Goal: Task Accomplishment & Management: Use online tool/utility

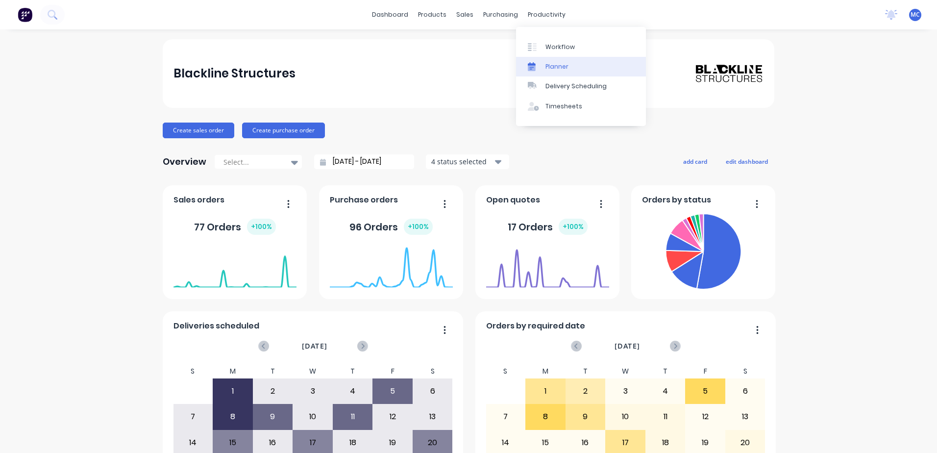
click at [576, 71] on link "Planner" at bounding box center [581, 67] width 130 height 20
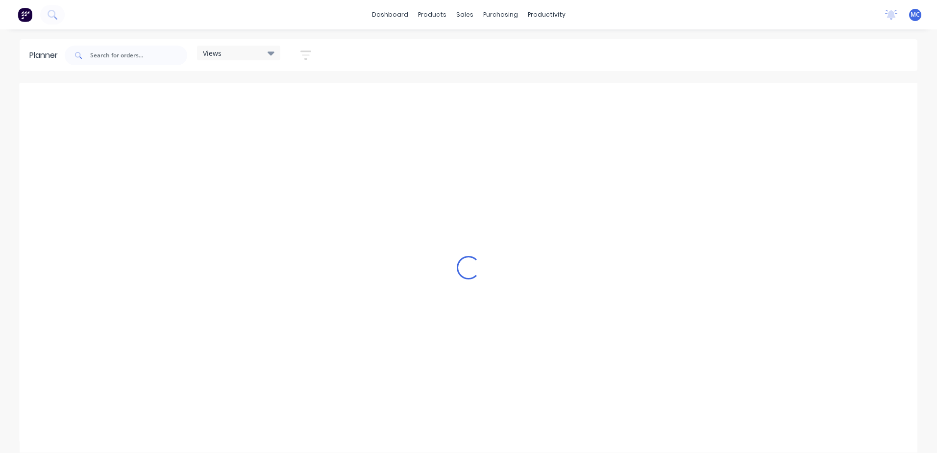
scroll to position [0, 157]
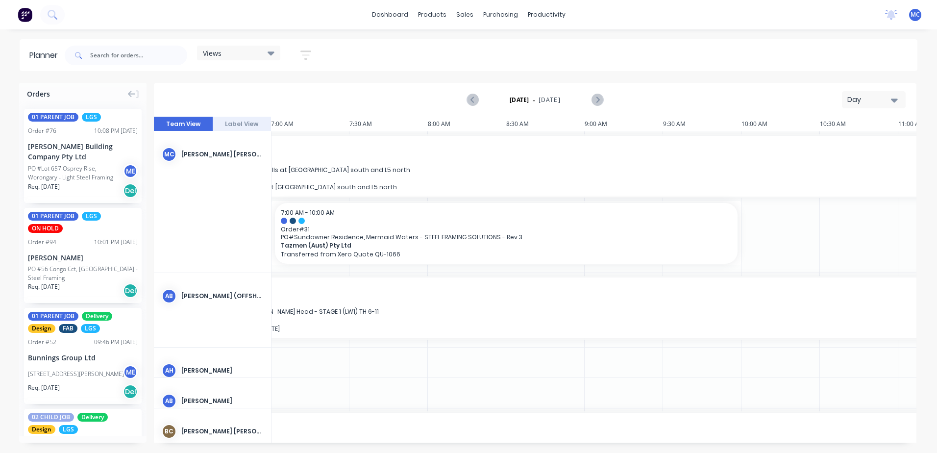
click at [863, 96] on div "Day" at bounding box center [869, 100] width 45 height 10
click at [861, 146] on div "Week" at bounding box center [855, 146] width 97 height 20
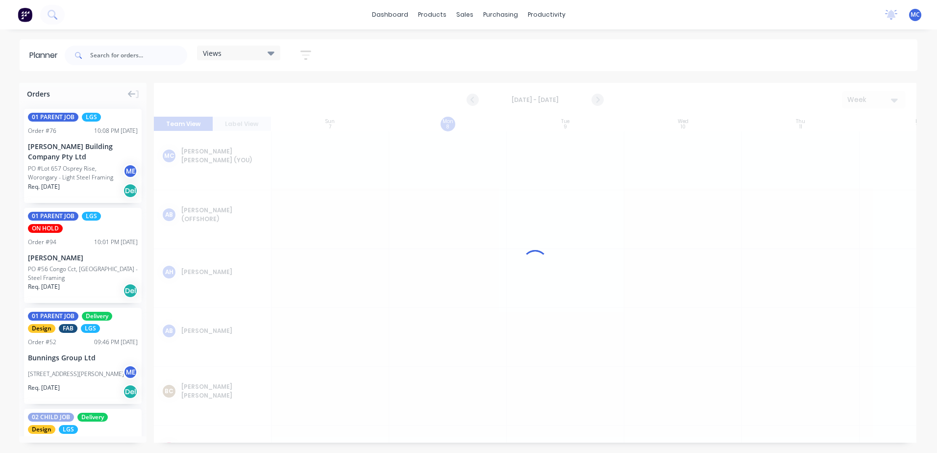
scroll to position [0, 0]
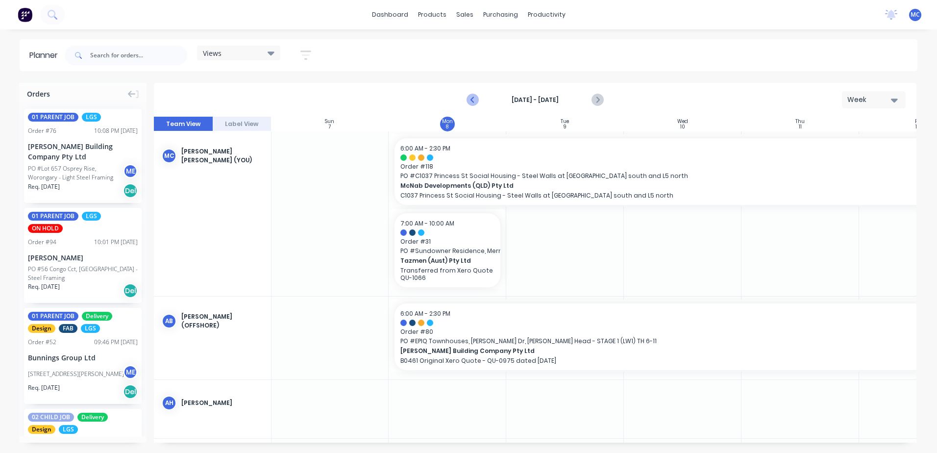
click at [466, 96] on button "Previous page" at bounding box center [473, 100] width 20 height 20
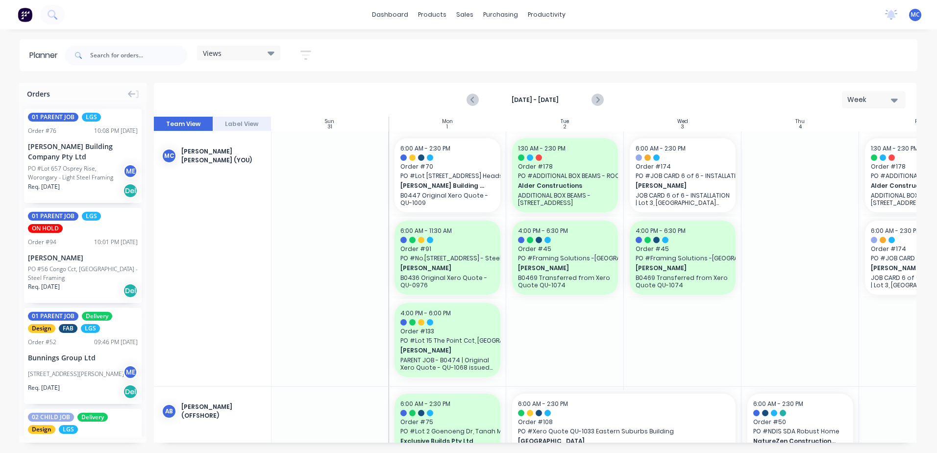
scroll to position [0, 182]
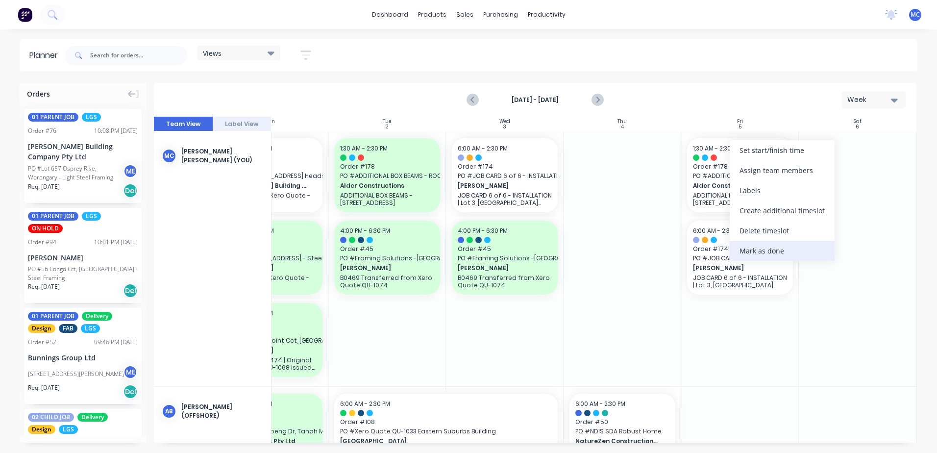
click at [774, 244] on div "Mark as done" at bounding box center [781, 251] width 105 height 20
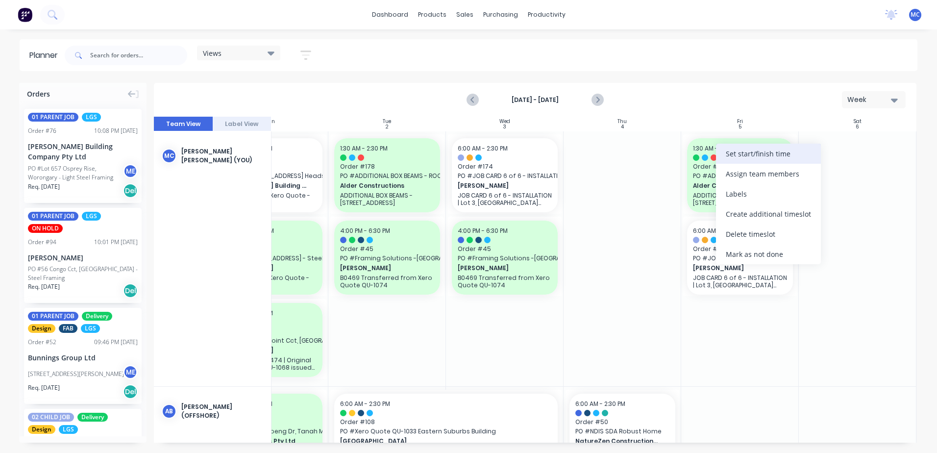
click at [752, 148] on div "Set start/finish time" at bounding box center [768, 154] width 105 height 20
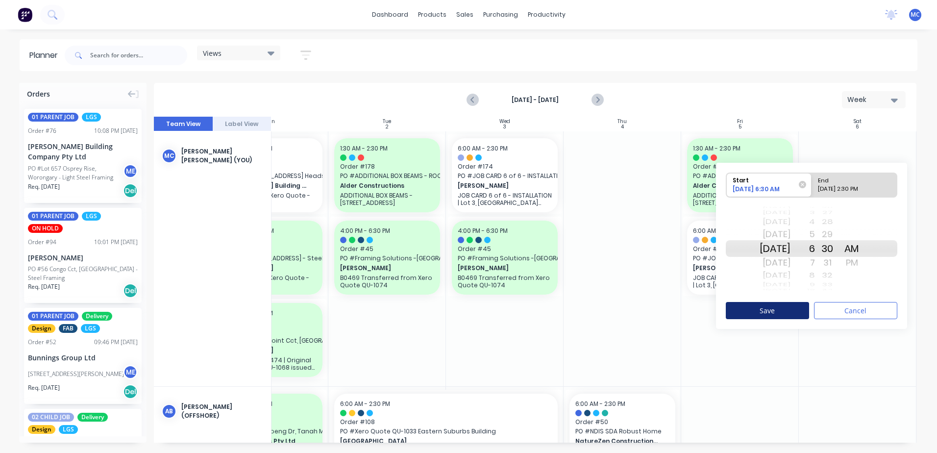
click at [795, 311] on button "Save" at bounding box center [766, 310] width 83 height 17
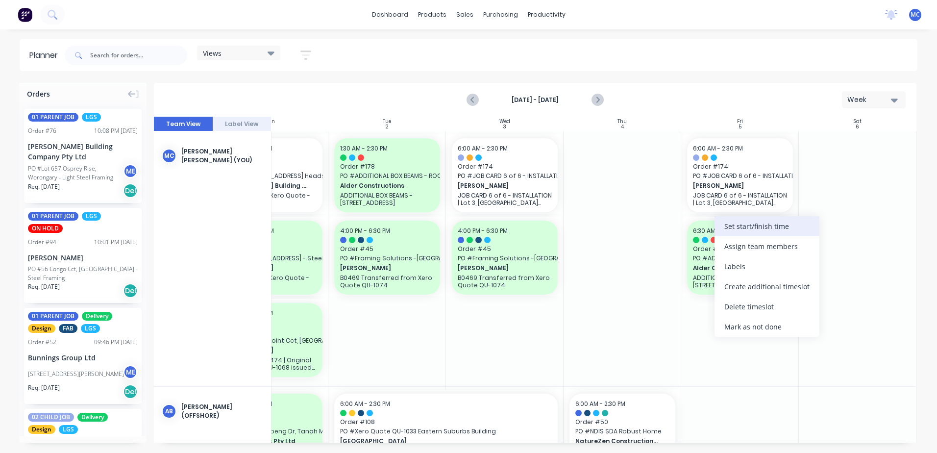
click at [775, 232] on div "Set start/finish time" at bounding box center [766, 226] width 105 height 20
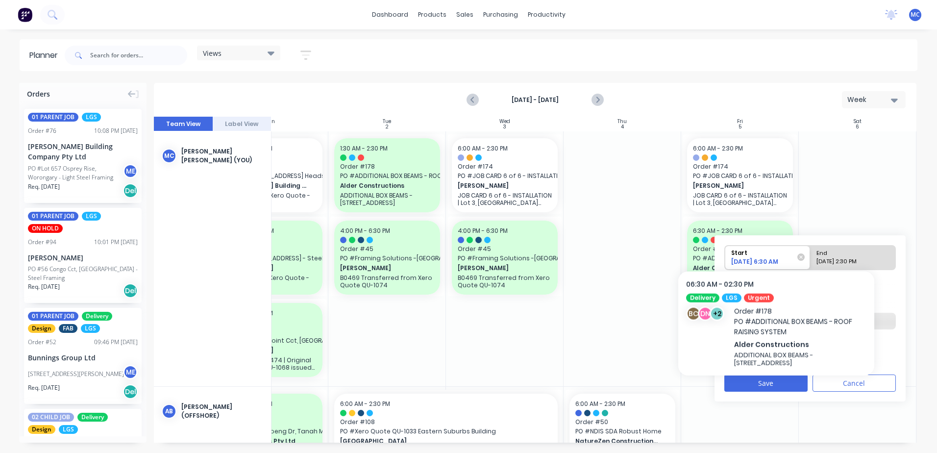
click at [826, 256] on div "End" at bounding box center [848, 251] width 71 height 12
click at [810, 256] on input "End [DATE] 2:30 PM" at bounding box center [810, 257] width 0 height 24
radio input "true"
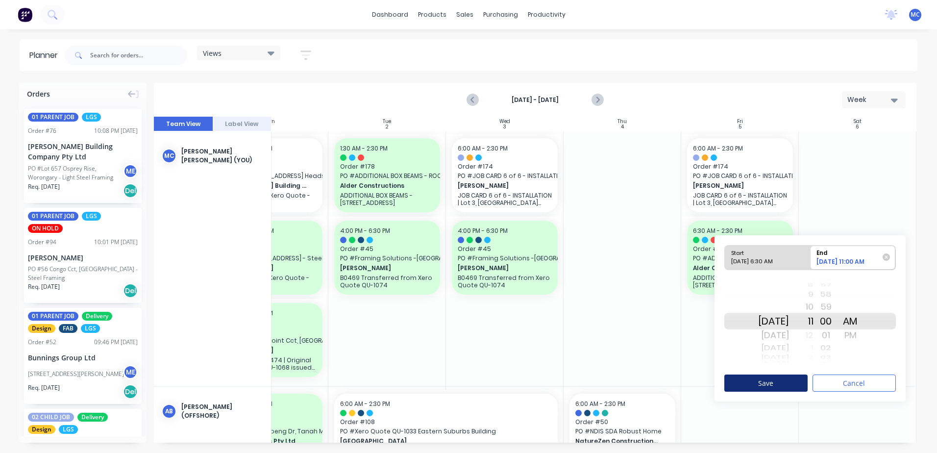
click at [789, 386] on button "Save" at bounding box center [765, 382] width 83 height 17
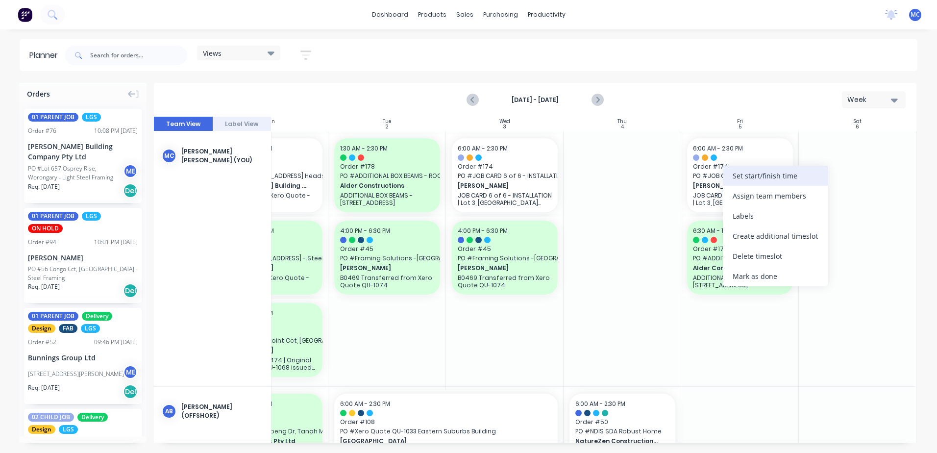
click at [756, 179] on div "Set start/finish time" at bounding box center [775, 176] width 105 height 20
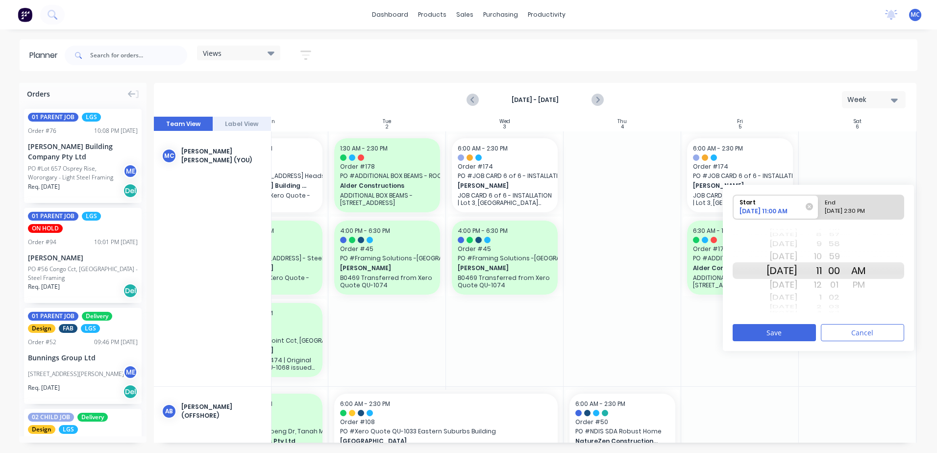
click at [856, 202] on div "End" at bounding box center [856, 201] width 71 height 12
click at [819, 202] on input "End [DATE] 2:30 PM" at bounding box center [818, 207] width 0 height 24
radio input "true"
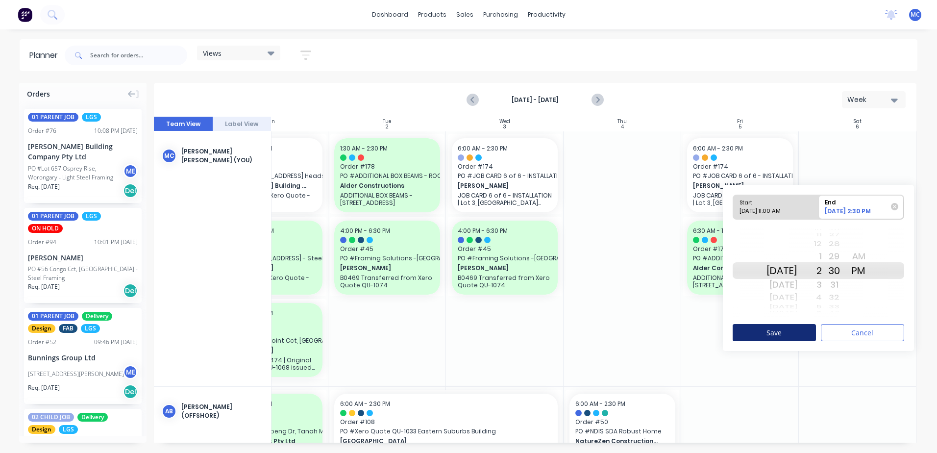
click at [785, 329] on button "Save" at bounding box center [773, 332] width 83 height 17
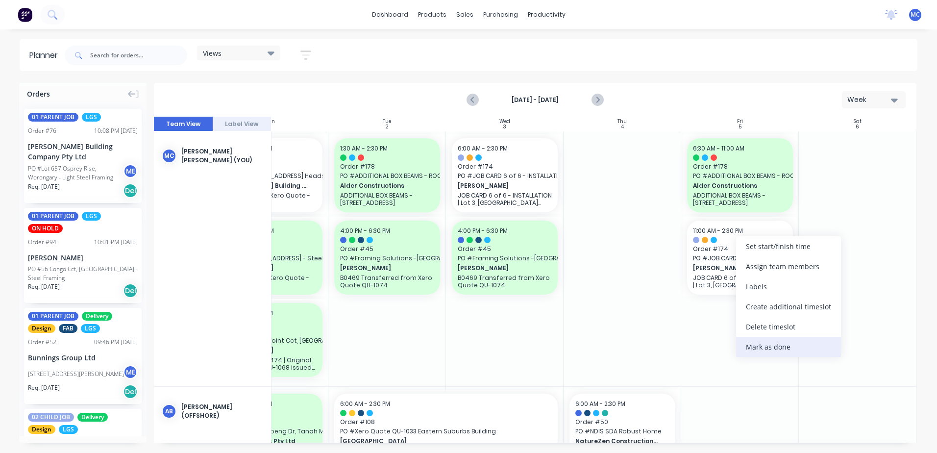
click at [795, 351] on div "Mark as done" at bounding box center [788, 347] width 105 height 20
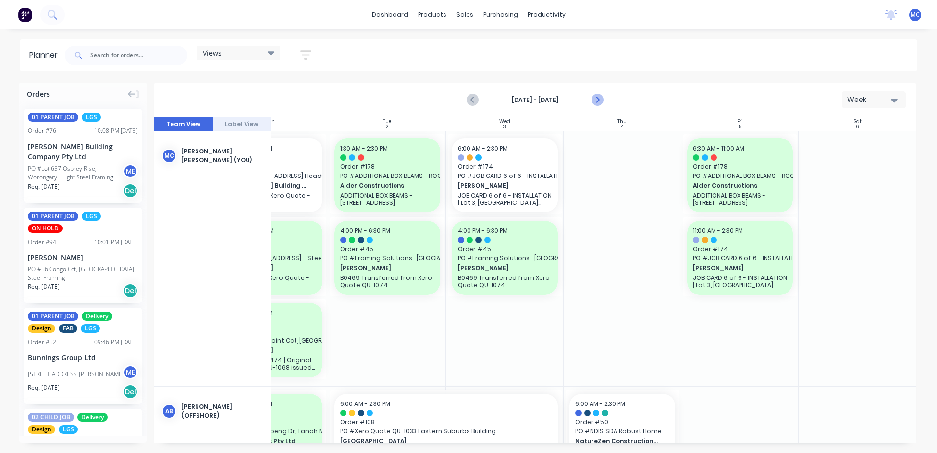
click at [597, 100] on icon "Next page" at bounding box center [597, 100] width 12 height 12
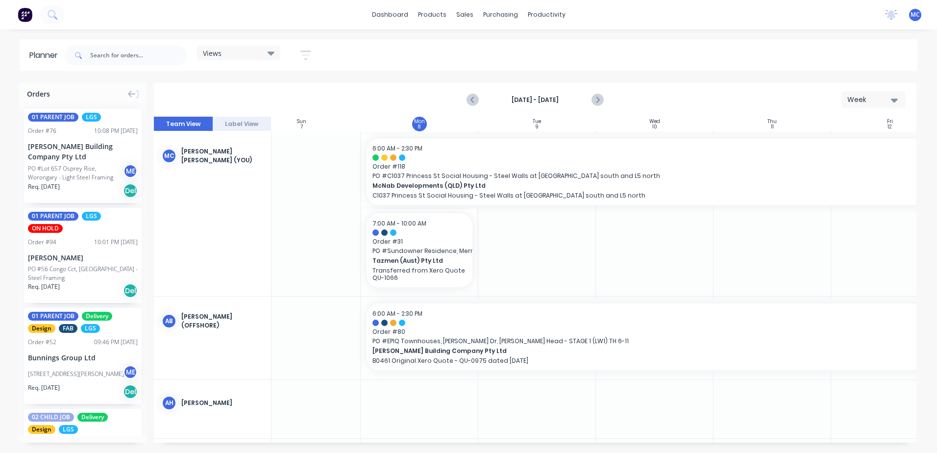
scroll to position [0, 2]
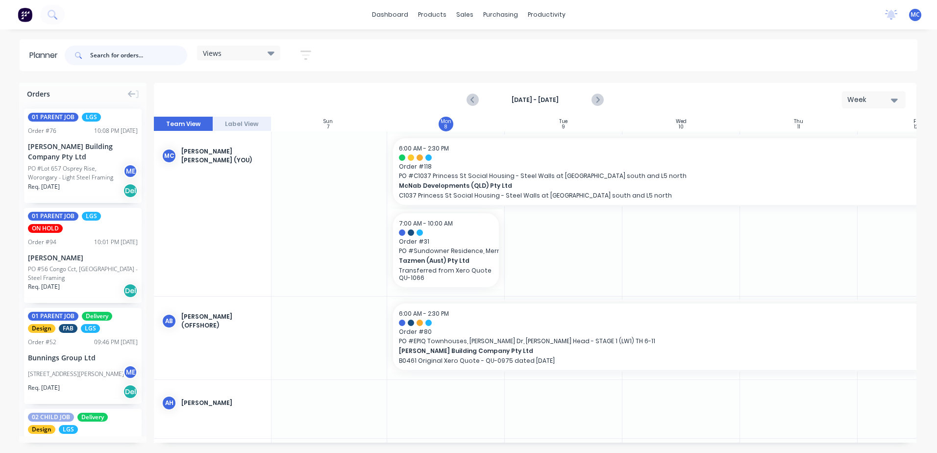
click at [112, 53] on input "text" at bounding box center [138, 56] width 97 height 20
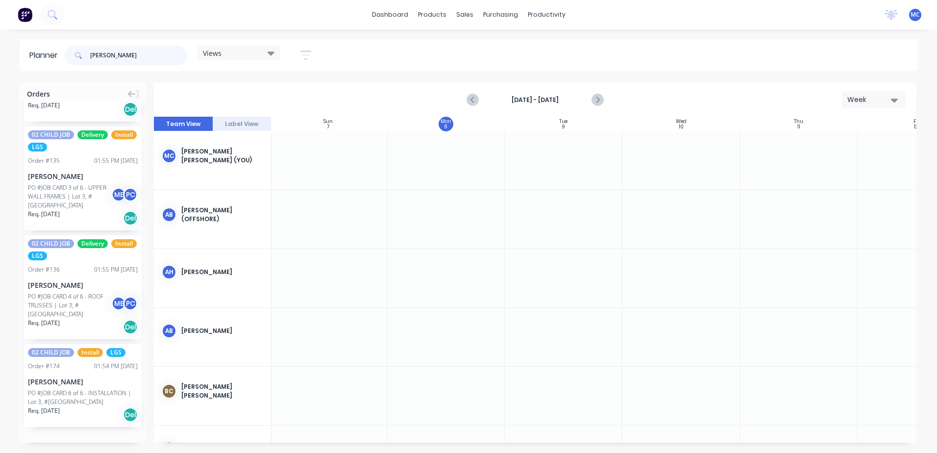
scroll to position [1749, 0]
click at [94, 437] on button "Load more orders" at bounding box center [83, 445] width 118 height 17
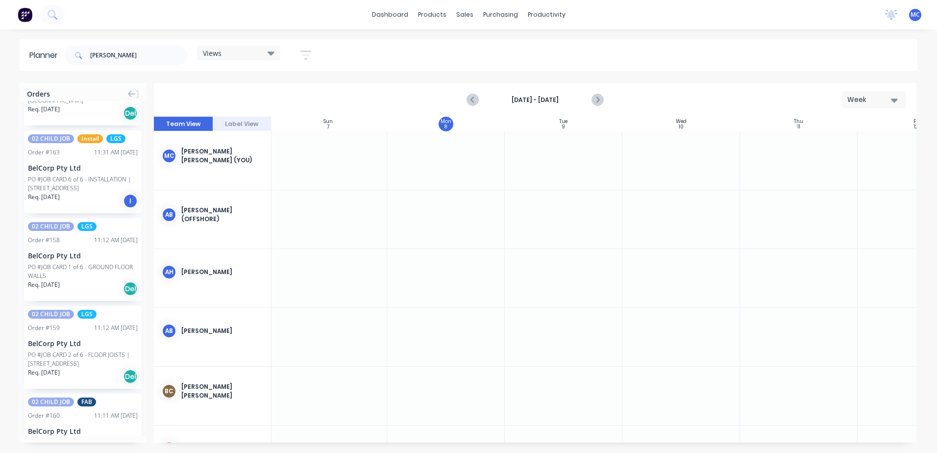
scroll to position [3712, 0]
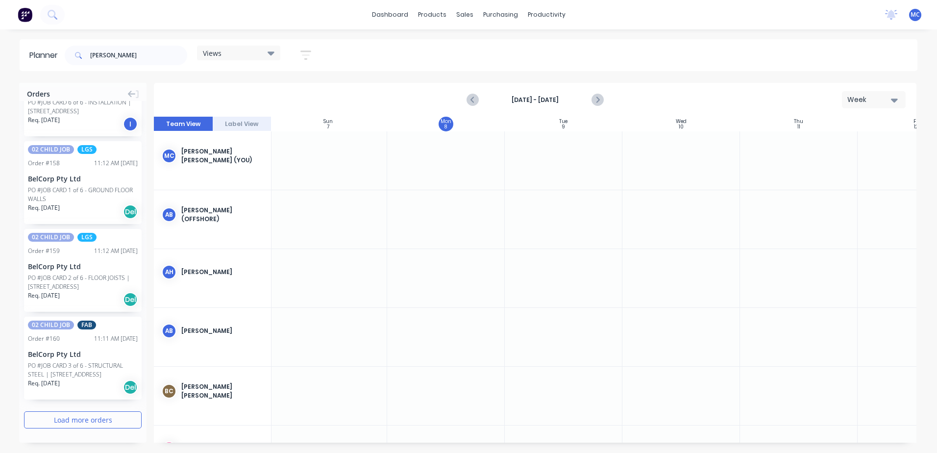
click at [101, 426] on button "Load more orders" at bounding box center [83, 419] width 118 height 17
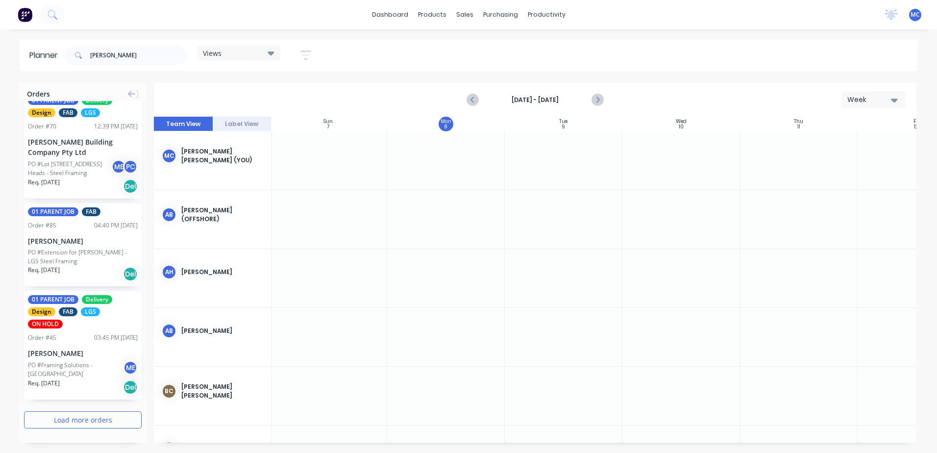
scroll to position [5677, 0]
click at [107, 426] on button "Load more orders" at bounding box center [83, 419] width 118 height 17
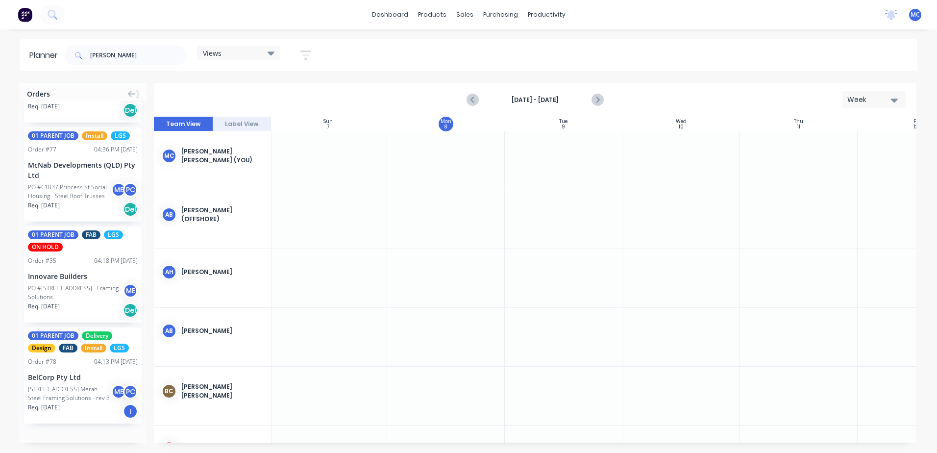
scroll to position [6485, 0]
drag, startPoint x: 109, startPoint y: 56, endPoint x: -220, endPoint y: 84, distance: 330.4
click at [0, 84] on html "dashboard products sales purchasing productivity dashboard products Product Cat…" at bounding box center [468, 226] width 937 height 453
type input "[PERSON_NAME]"
